Goal: Navigation & Orientation: Find specific page/section

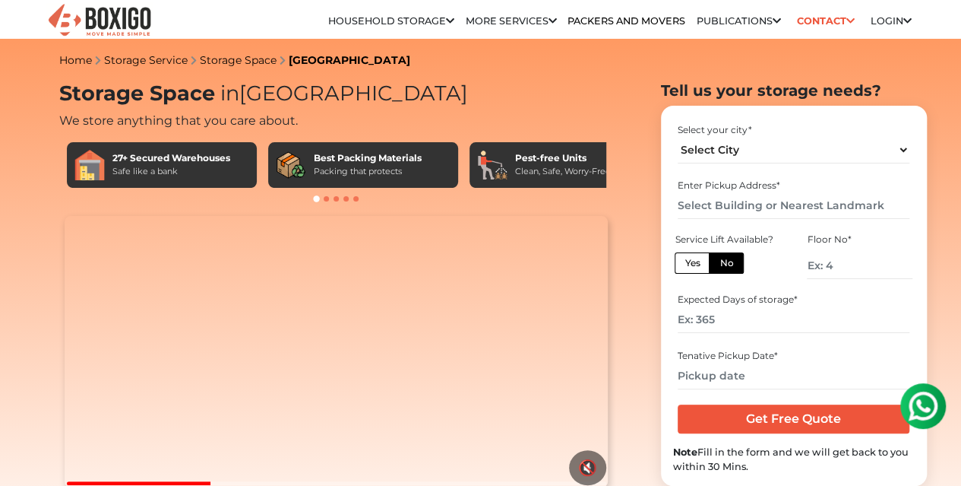
scroll to position [425, 0]
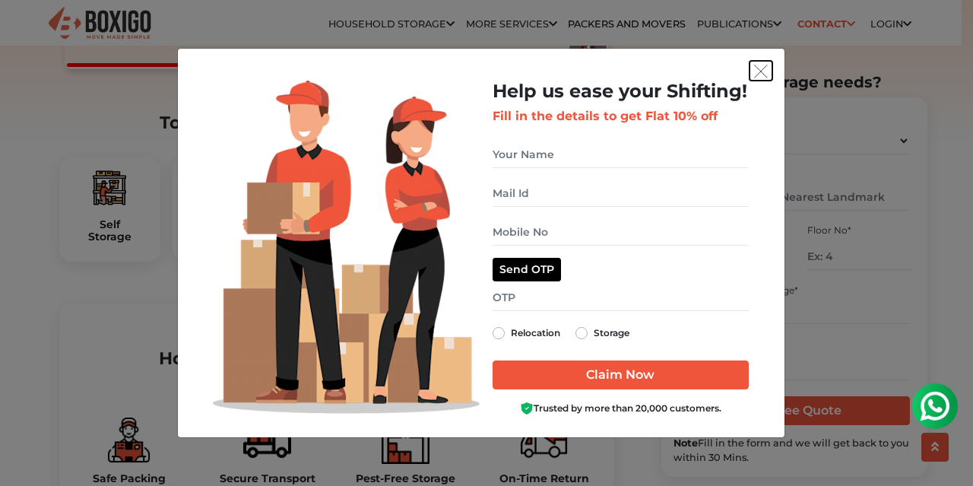
click at [766, 65] on img "get free quote dialog" at bounding box center [761, 72] width 14 height 14
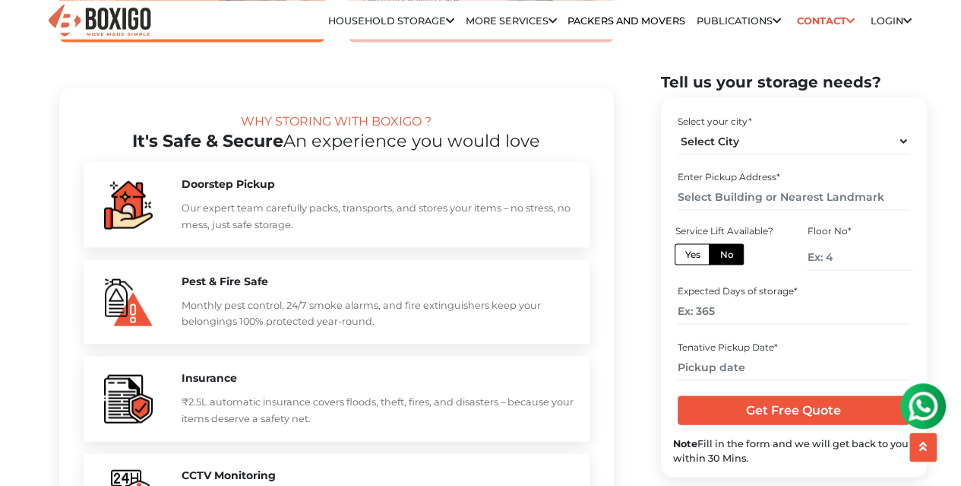
scroll to position [1822, 0]
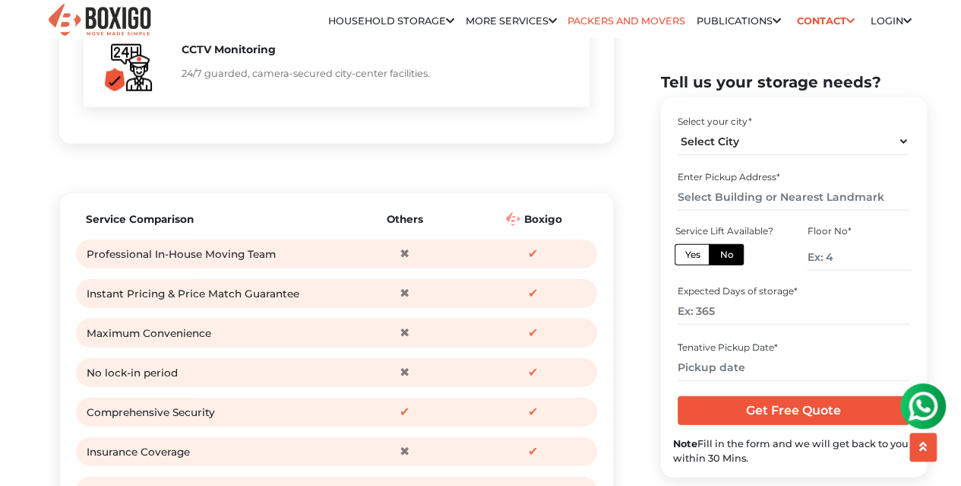
click at [626, 23] on link "Packers and Movers" at bounding box center [627, 20] width 118 height 11
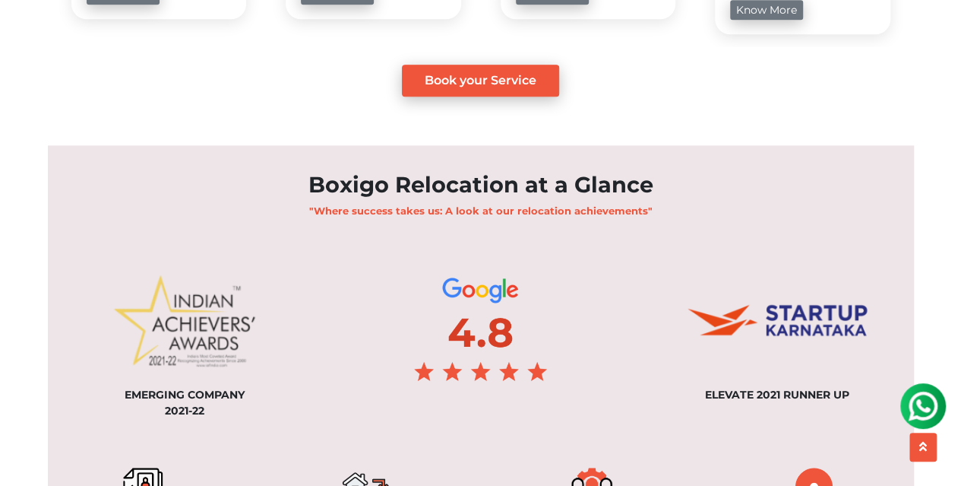
scroll to position [1336, 0]
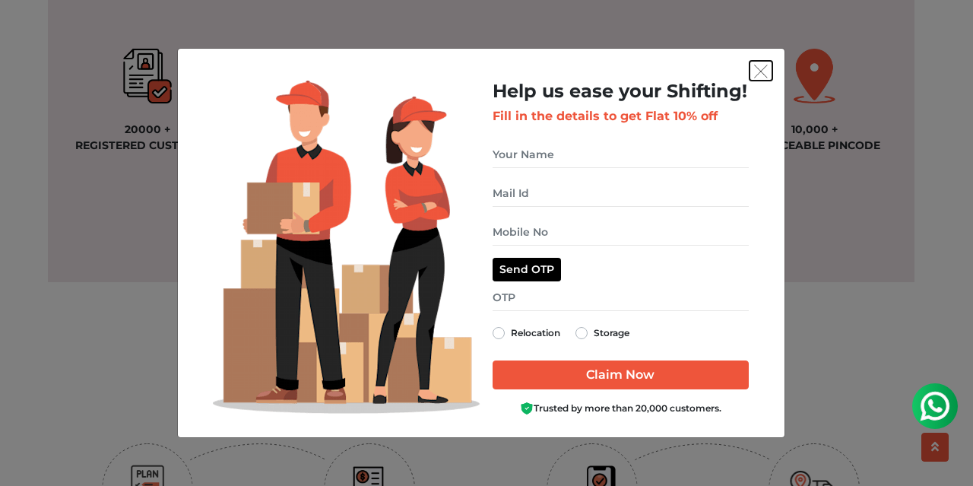
click at [763, 73] on img "get free quote dialog" at bounding box center [761, 72] width 14 height 14
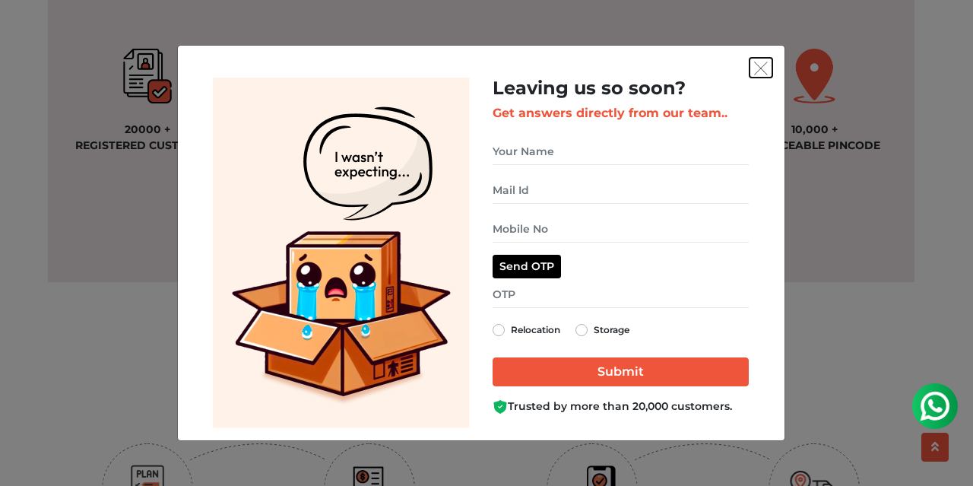
click at [764, 71] on img "get free quote dialog" at bounding box center [761, 69] width 14 height 14
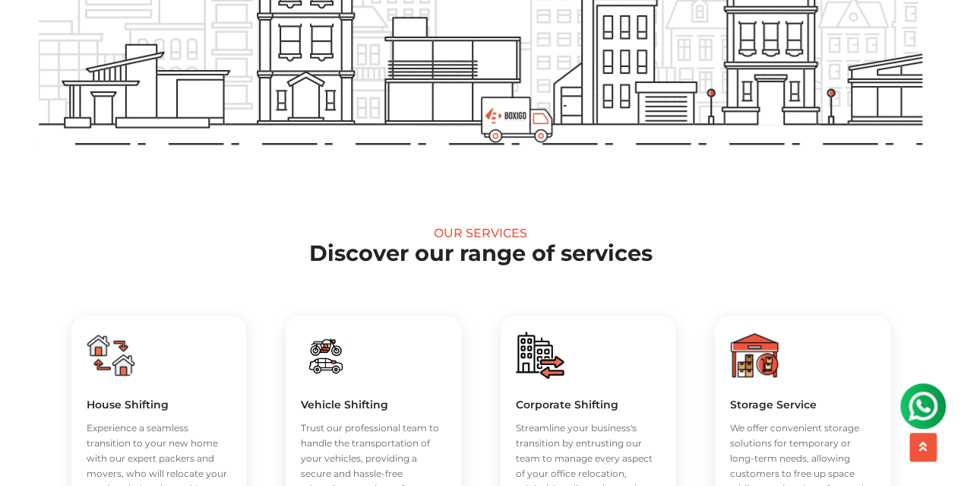
scroll to position [106, 0]
